Goal: Check status: Check status

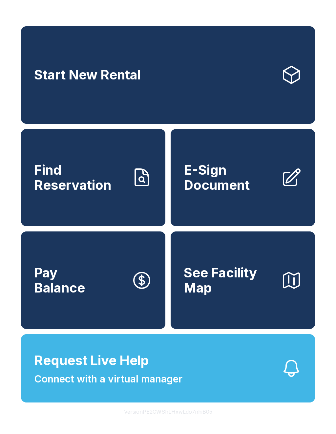
click at [131, 187] on link "Find Reservation" at bounding box center [93, 178] width 145 height 98
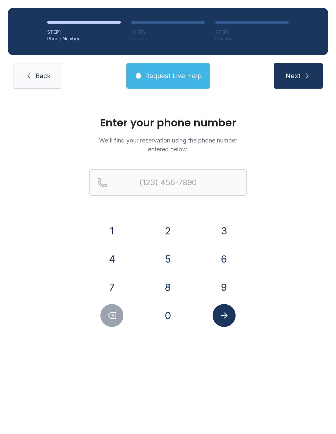
click at [118, 252] on button "4" at bounding box center [112, 259] width 23 height 23
click at [166, 227] on button "2" at bounding box center [168, 230] width 23 height 23
click at [218, 222] on button "3" at bounding box center [224, 230] width 23 height 23
click at [110, 278] on button "7" at bounding box center [112, 287] width 23 height 23
click at [165, 308] on button "0" at bounding box center [168, 315] width 23 height 23
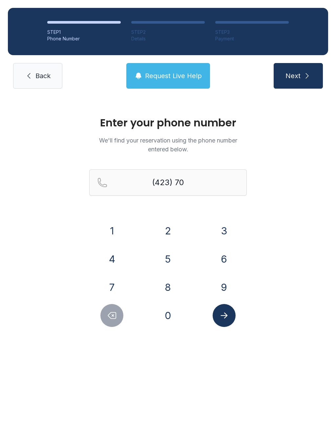
click at [117, 261] on button "4" at bounding box center [112, 259] width 23 height 23
click at [113, 286] on button "7" at bounding box center [112, 287] width 23 height 23
click at [168, 261] on button "5" at bounding box center [168, 259] width 23 height 23
click at [102, 257] on button "4" at bounding box center [112, 259] width 23 height 23
click at [169, 289] on button "8" at bounding box center [168, 287] width 23 height 23
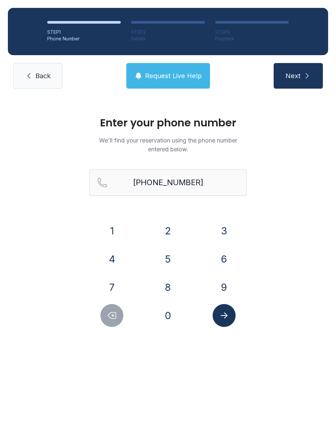
click at [227, 325] on button "Submit lookup form" at bounding box center [224, 315] width 23 height 23
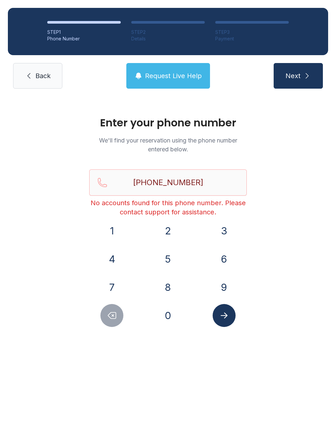
click at [109, 319] on icon "Delete number" at bounding box center [112, 316] width 10 height 10
click at [116, 316] on icon "Delete number" at bounding box center [112, 316] width 10 height 10
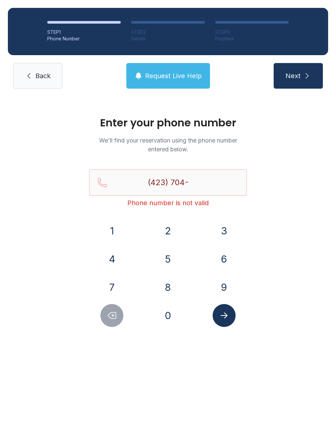
click at [116, 315] on icon "Delete number" at bounding box center [112, 316] width 8 height 6
click at [119, 316] on button "Delete number" at bounding box center [112, 315] width 23 height 23
click at [119, 315] on button "Delete number" at bounding box center [112, 315] width 23 height 23
click at [227, 224] on button "3" at bounding box center [224, 230] width 23 height 23
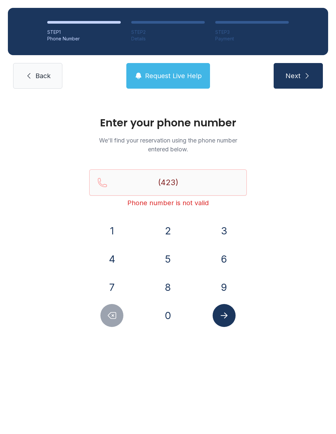
click at [110, 281] on button "7" at bounding box center [112, 287] width 23 height 23
click at [168, 312] on button "0" at bounding box center [168, 315] width 23 height 23
click at [117, 256] on button "4" at bounding box center [112, 259] width 23 height 23
click at [117, 279] on button "7" at bounding box center [112, 287] width 23 height 23
click at [172, 260] on button "5" at bounding box center [168, 259] width 23 height 23
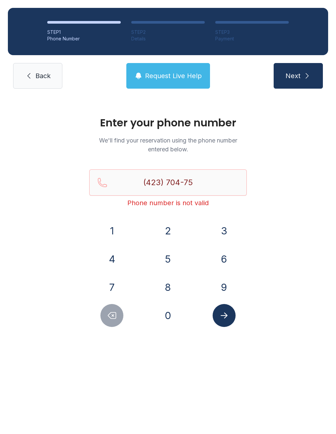
click at [107, 261] on button "4" at bounding box center [112, 259] width 23 height 23
click at [165, 289] on button "8" at bounding box center [168, 287] width 23 height 23
click at [226, 325] on button "Submit lookup form" at bounding box center [224, 315] width 23 height 23
click at [108, 312] on icon "Delete number" at bounding box center [112, 316] width 10 height 10
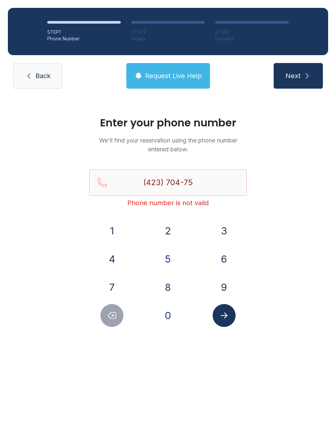
click at [116, 311] on icon "Delete number" at bounding box center [112, 316] width 10 height 10
click at [118, 308] on button "Delete number" at bounding box center [112, 315] width 23 height 23
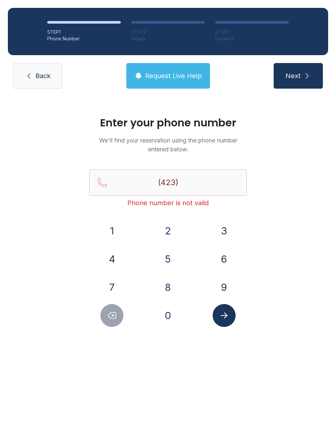
click at [118, 308] on button "Delete number" at bounding box center [112, 315] width 23 height 23
click at [119, 311] on button "Delete number" at bounding box center [112, 315] width 23 height 23
type input "(4"
click at [119, 311] on button "Delete number" at bounding box center [112, 315] width 23 height 23
click at [116, 314] on icon "Delete number" at bounding box center [112, 316] width 10 height 10
